Goal: Transaction & Acquisition: Purchase product/service

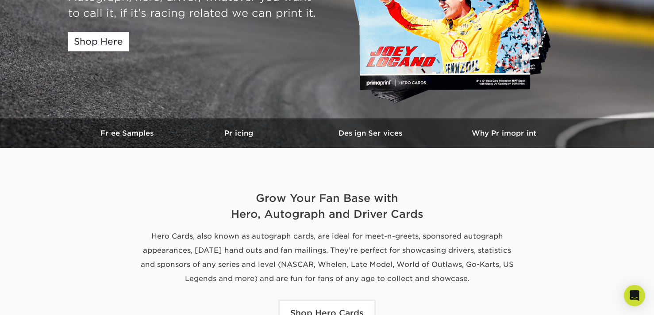
scroll to position [133, 0]
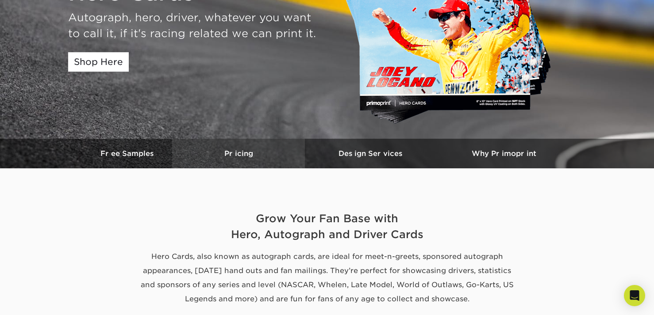
click at [237, 153] on h3 "Pricing" at bounding box center [238, 154] width 133 height 8
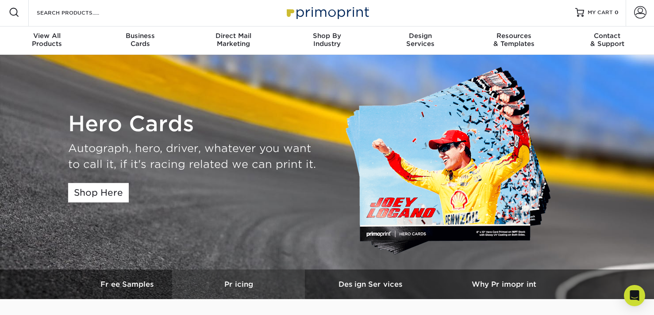
scroll to position [0, 0]
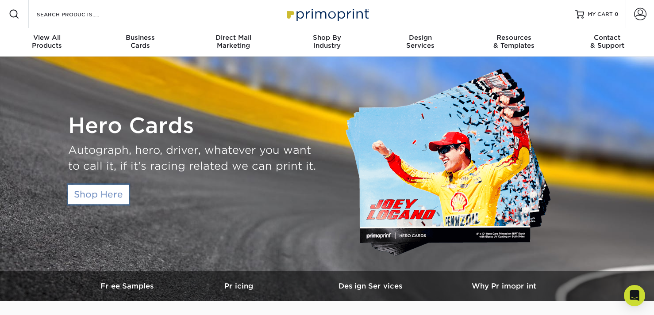
click at [100, 196] on link "Shop Here" at bounding box center [98, 194] width 61 height 19
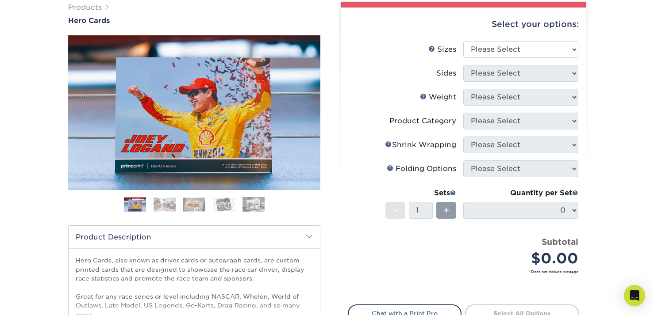
scroll to position [44, 0]
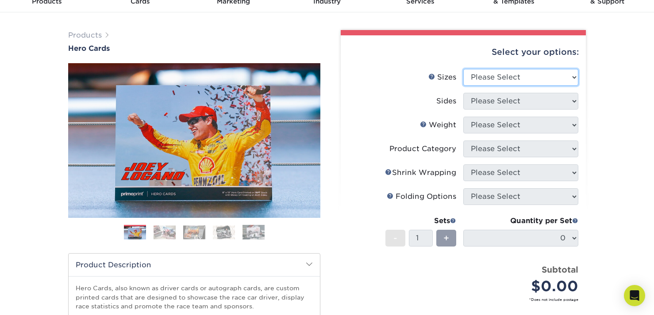
click at [535, 76] on select "Please Select 1.5" x 7" 4" x 6" 5" x 7" 6" x 8" 6" x 8.5" 6" x 9" 7" x 8.5" 7.5…" at bounding box center [520, 77] width 115 height 17
select select "8.50x11.00"
click at [463, 69] on select "Please Select 1.5" x 7" 4" x 6" 5" x 7" 6" x 8" 6" x 8.5" 6" x 9" 7" x 8.5" 7.5…" at bounding box center [520, 77] width 115 height 17
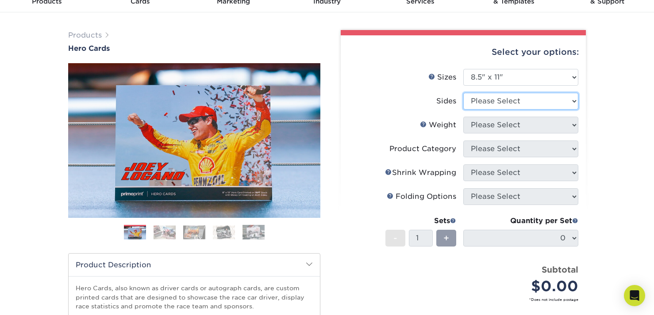
click at [530, 100] on select "Please Select Print Both Sides Print Front Only" at bounding box center [520, 101] width 115 height 17
select select "13abbda7-1d64-4f25-8bb2-c179b224825d"
click at [463, 93] on select "Please Select Print Both Sides Print Front Only" at bounding box center [520, 101] width 115 height 17
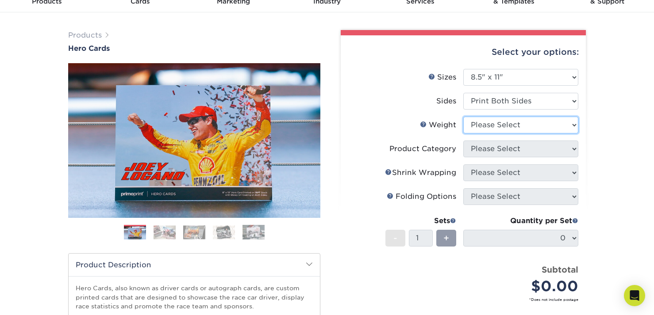
click at [568, 126] on select "Please Select 100LB 14PT 16PT" at bounding box center [520, 125] width 115 height 17
select select "14PT"
click at [463, 117] on select "Please Select 100LB 14PT 16PT" at bounding box center [520, 125] width 115 height 17
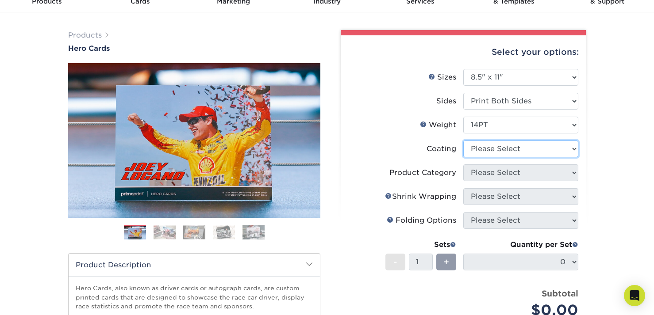
click at [504, 148] on select at bounding box center [520, 149] width 115 height 17
select select "1e8116af-acfc-44b1-83dc-8181aa338834"
click at [463, 141] on select at bounding box center [520, 149] width 115 height 17
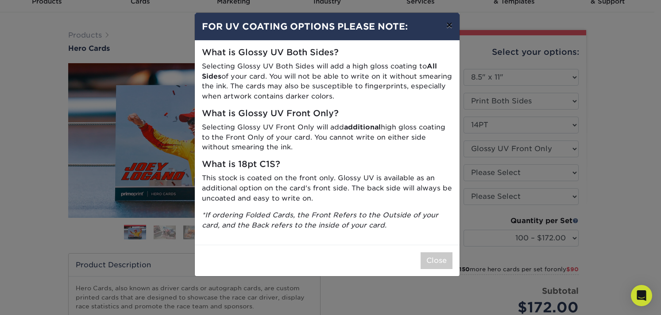
click at [447, 26] on button "×" at bounding box center [449, 25] width 20 height 25
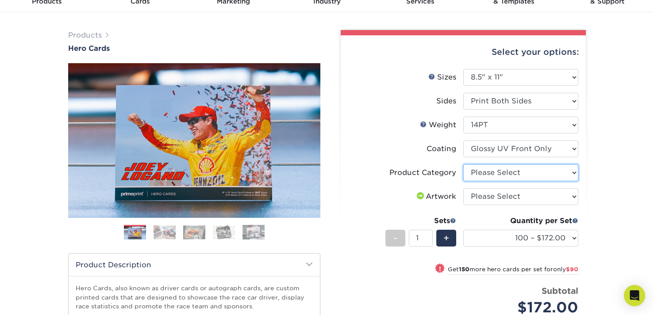
click at [573, 172] on select "Please Select Sell Sheets" at bounding box center [520, 173] width 115 height 17
select select "eddd4a87-9082-47bb-843b-3bca55f6c842"
click at [463, 165] on select "Please Select Sell Sheets" at bounding box center [520, 173] width 115 height 17
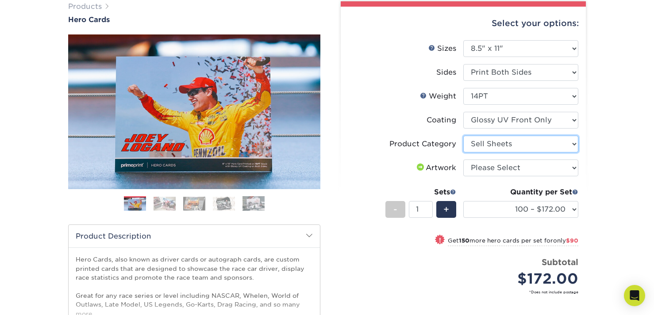
scroll to position [88, 0]
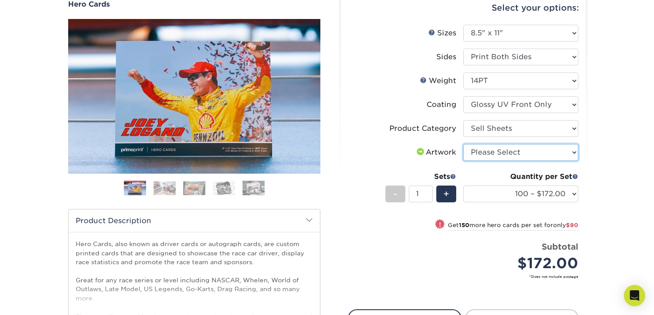
click at [572, 150] on select "Please Select I will upload files I need a design - $150" at bounding box center [520, 152] width 115 height 17
select select "upload"
click at [463, 144] on select "Please Select I will upload files I need a design - $150" at bounding box center [520, 152] width 115 height 17
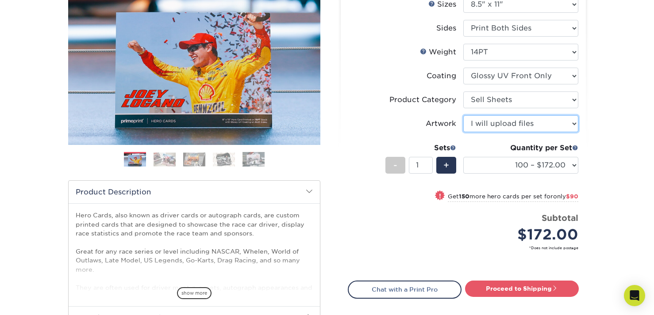
scroll to position [133, 0]
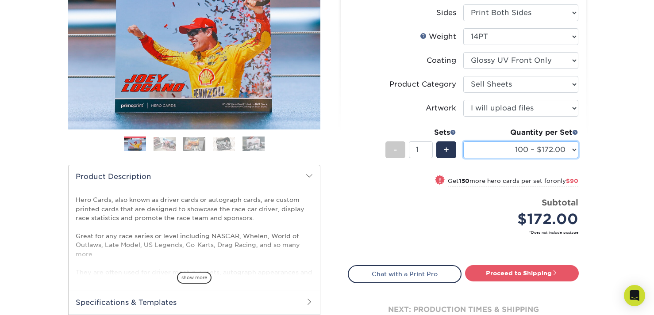
click at [573, 150] on select "100 – $172.00 250 – $262.00 500 – $314.00 1000 – $360.00 2500 – $608.00 5000 – …" at bounding box center [520, 150] width 115 height 17
click at [574, 149] on select "100 – $172.00 250 – $262.00 500 – $314.00 1000 – $360.00 2500 – $608.00 5000 – …" at bounding box center [520, 150] width 115 height 17
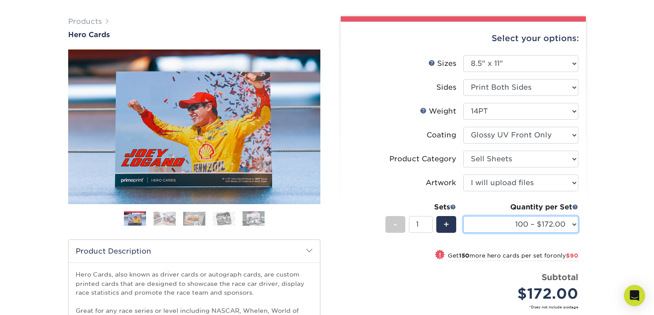
scroll to position [44, 0]
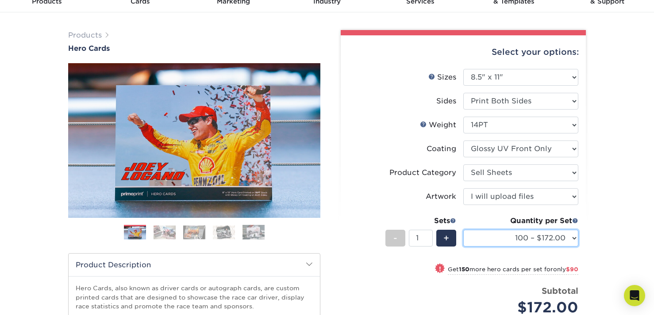
click at [574, 239] on select "100 – $172.00 250 – $262.00 500 – $314.00 1000 – $360.00 2500 – $608.00 5000 – …" at bounding box center [520, 238] width 115 height 17
click at [615, 184] on div "Products Hero Cards Previous Next ," at bounding box center [327, 248] width 654 height 473
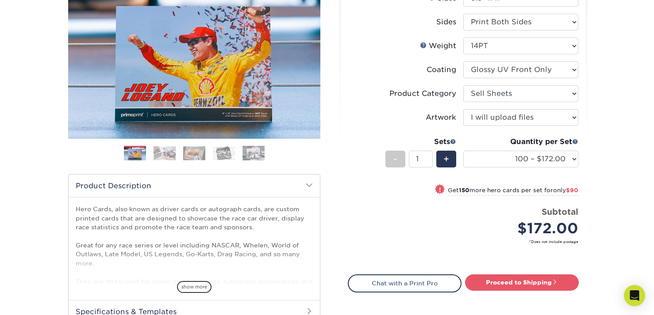
scroll to position [133, 0]
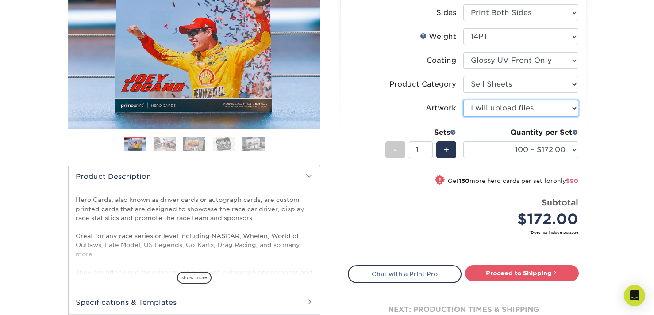
click at [573, 108] on select "Please Select I will upload files I need a design - $150" at bounding box center [520, 108] width 115 height 17
click at [616, 125] on div "Products Hero Cards Previous Next ," at bounding box center [327, 160] width 654 height 473
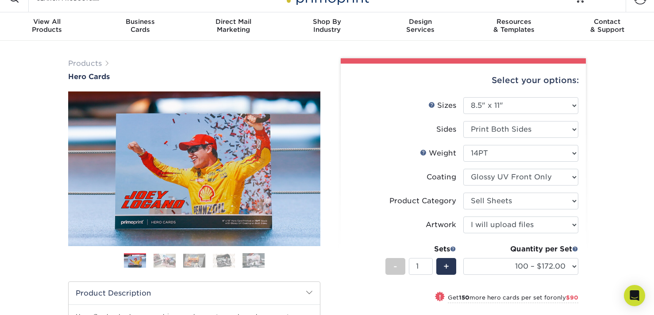
scroll to position [0, 0]
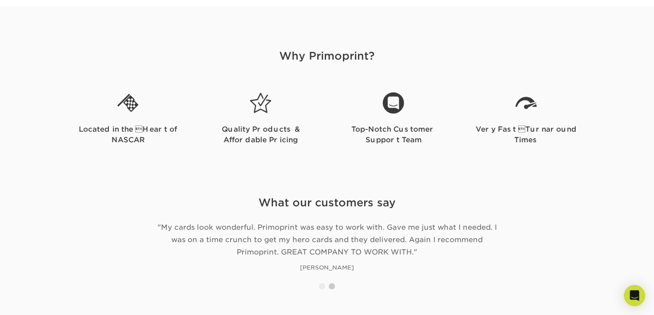
scroll to position [973, 0]
